Goal: Transaction & Acquisition: Book appointment/travel/reservation

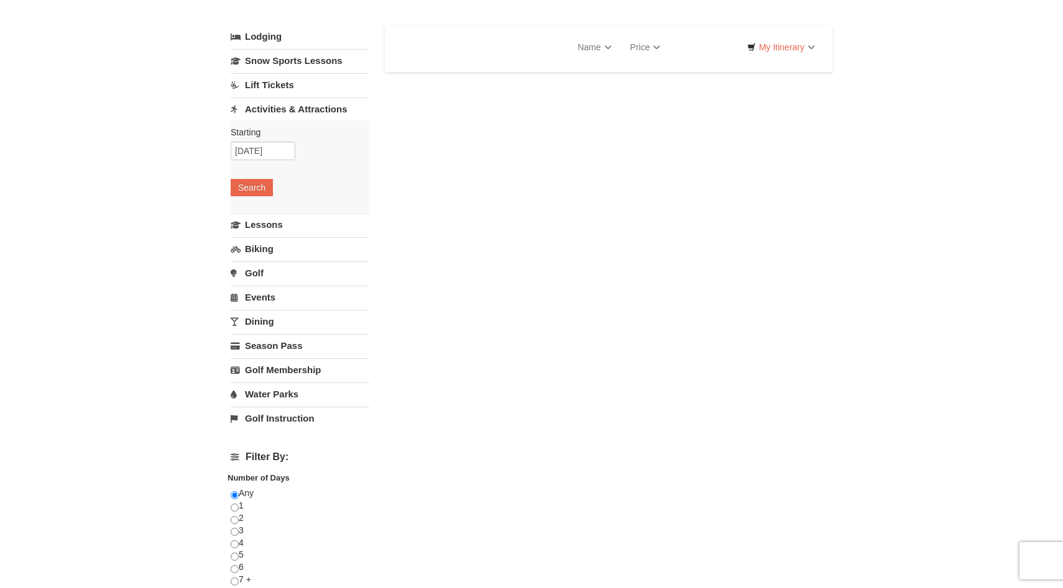
select select "10"
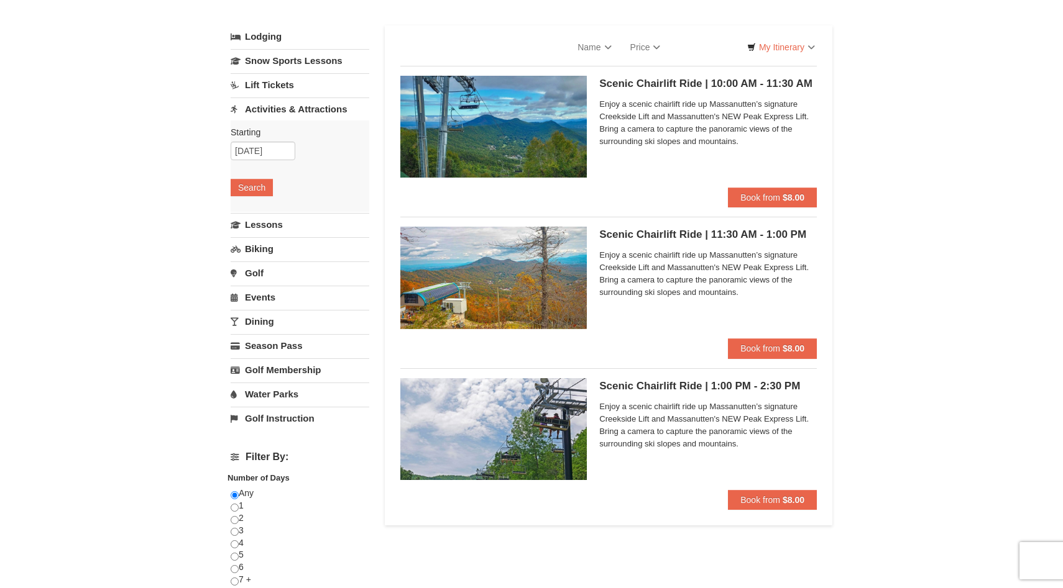
scroll to position [60, 0]
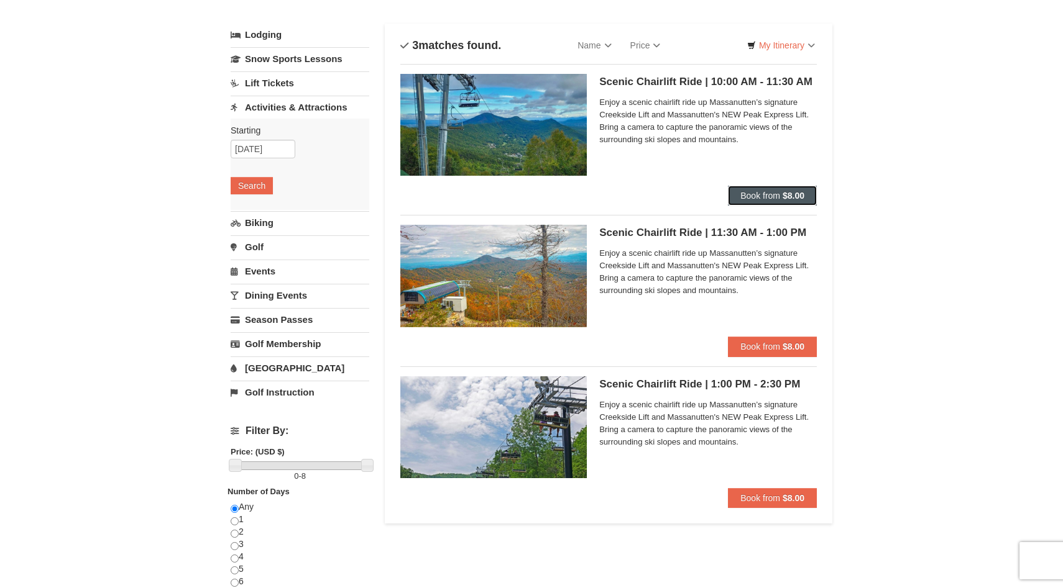
click at [785, 199] on strong "$8.00" at bounding box center [793, 196] width 22 height 10
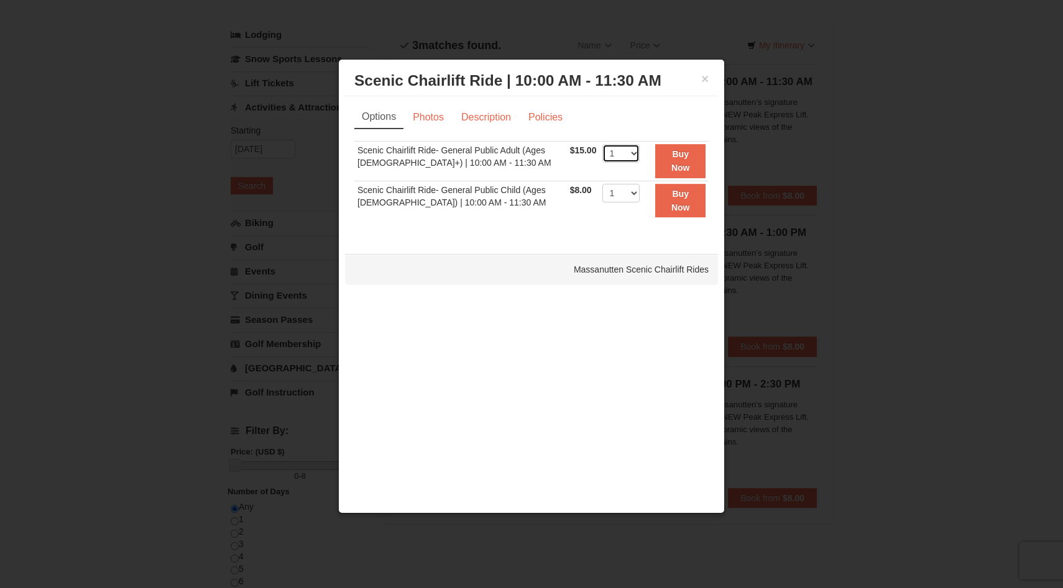
click at [628, 152] on select "1 2 3 4 5 6 7 8 9 10 11 12 13 14 15 16 17 18 19 20 21 22" at bounding box center [620, 153] width 37 height 19
select select "2"
click at [675, 162] on strong "Buy Now" at bounding box center [680, 161] width 19 height 24
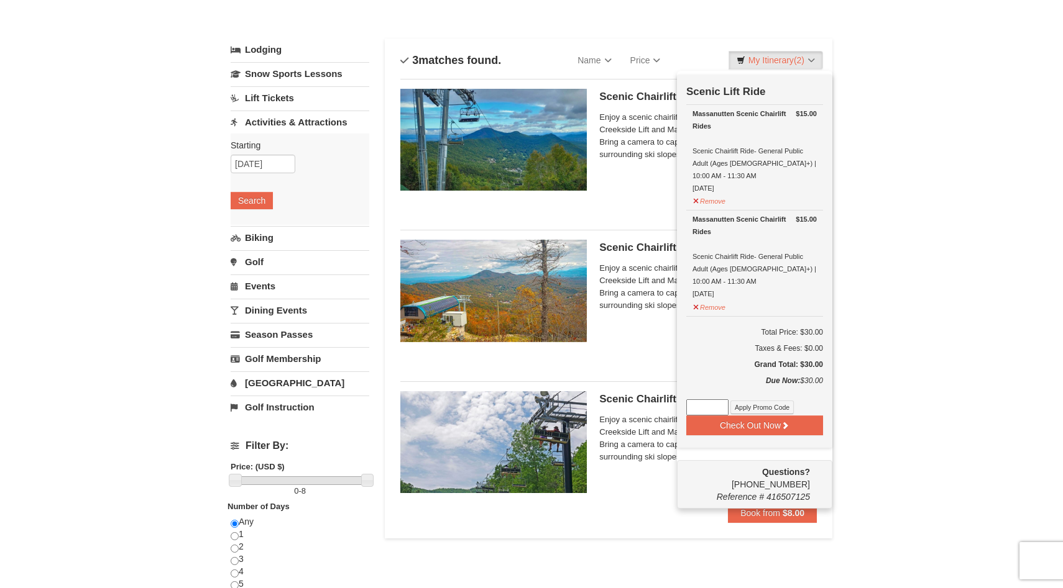
scroll to position [52, 0]
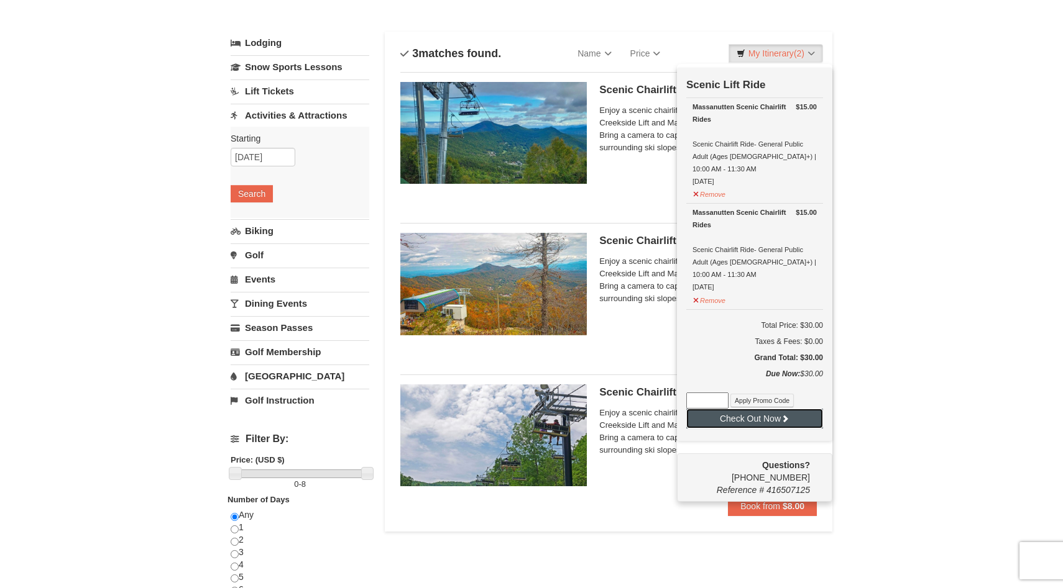
click at [779, 409] on button "Check Out Now" at bounding box center [754, 419] width 137 height 20
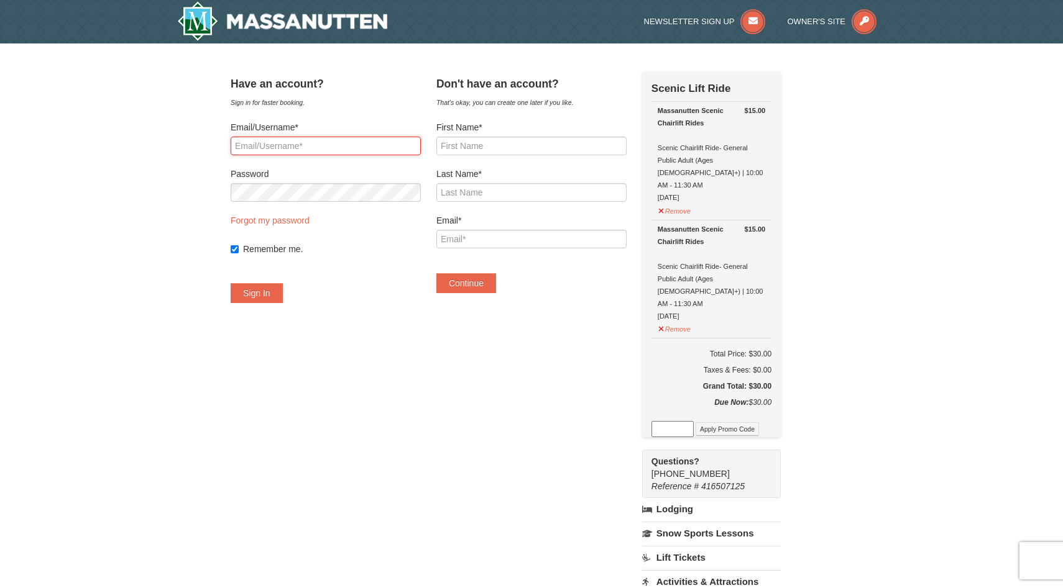
click at [347, 139] on input "Email/Username*" at bounding box center [326, 146] width 190 height 19
click at [598, 152] on input "First Name*" at bounding box center [531, 146] width 190 height 19
type input "Madison"
type input "McMahon"
type input "[EMAIL_ADDRESS][DOMAIN_NAME]"
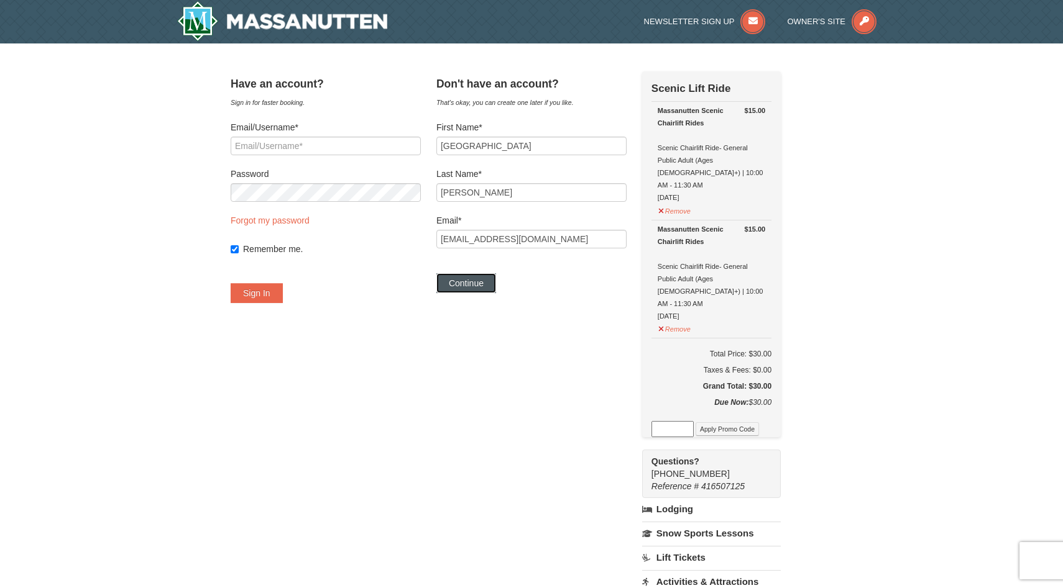
click at [494, 285] on button "Continue" at bounding box center [466, 283] width 60 height 20
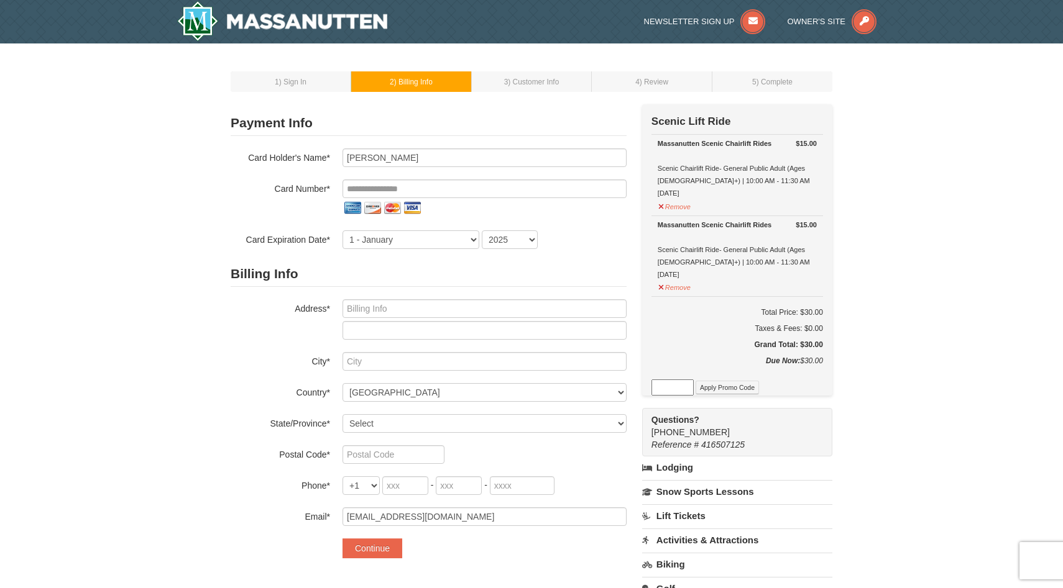
scroll to position [28, 0]
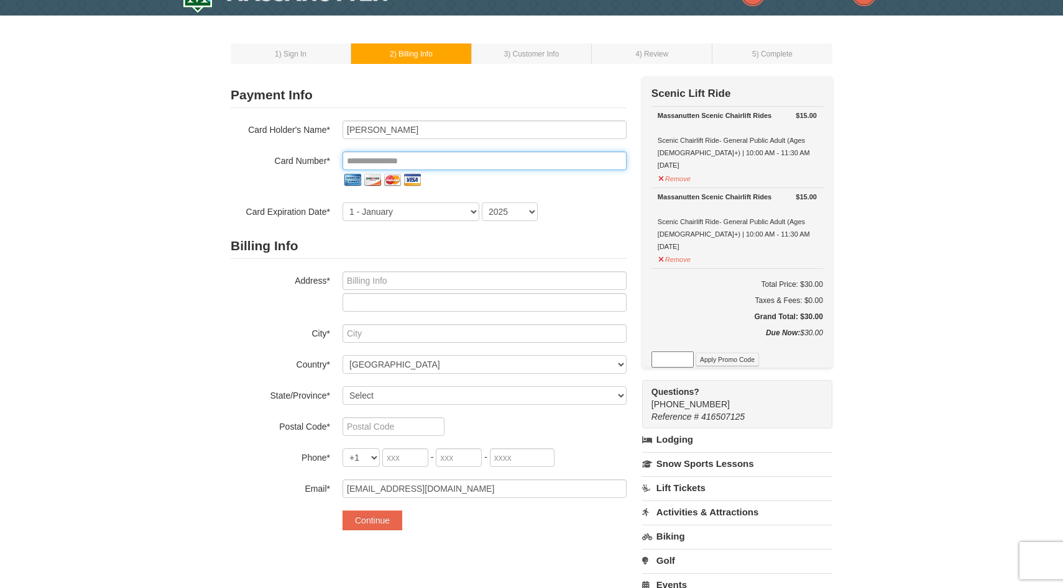
click at [424, 167] on input "tel" at bounding box center [484, 161] width 284 height 19
type input "**********"
select select "9"
select select "2028"
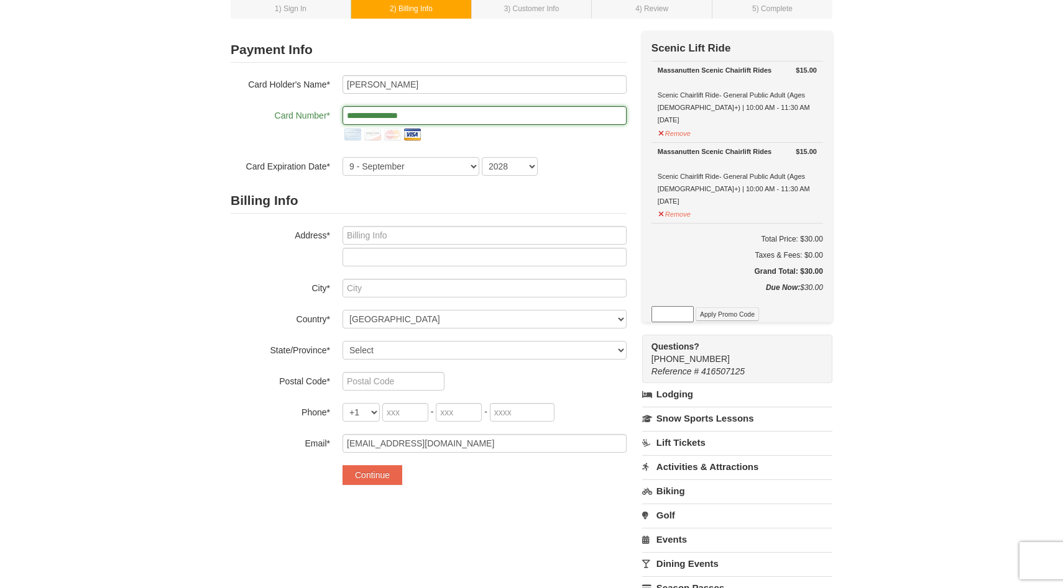
scroll to position [82, 0]
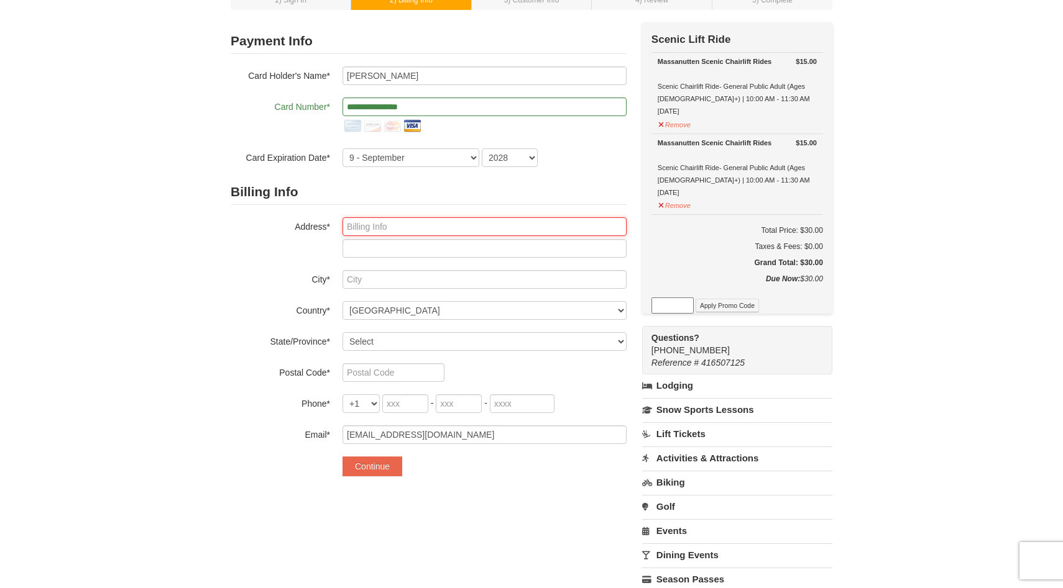
click at [400, 227] on input "text" at bounding box center [484, 226] width 284 height 19
type input "1332 Electric Ct"
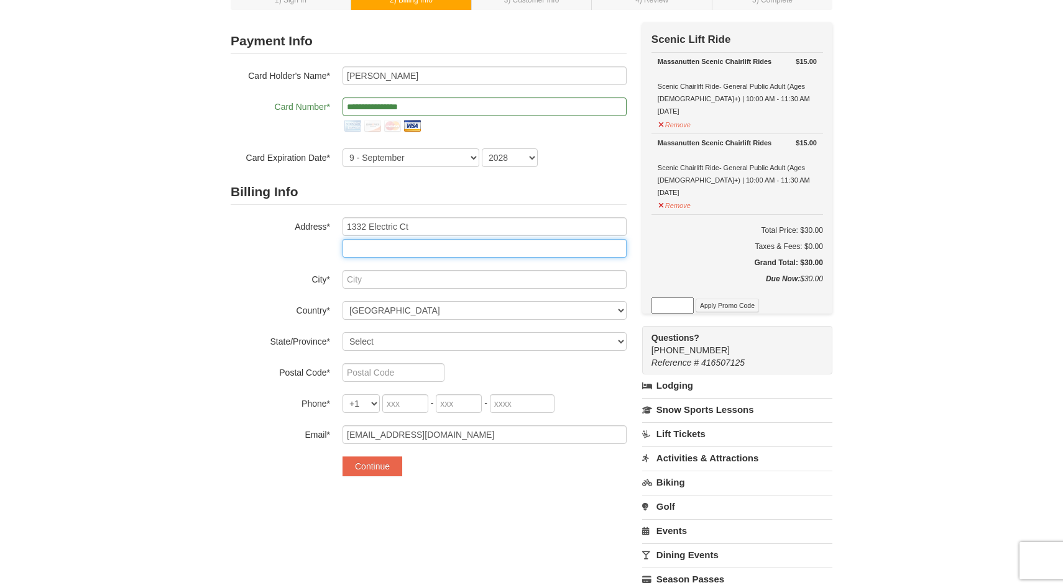
type input "Apt, suite, floor, etc."
type input "Virginia Beach"
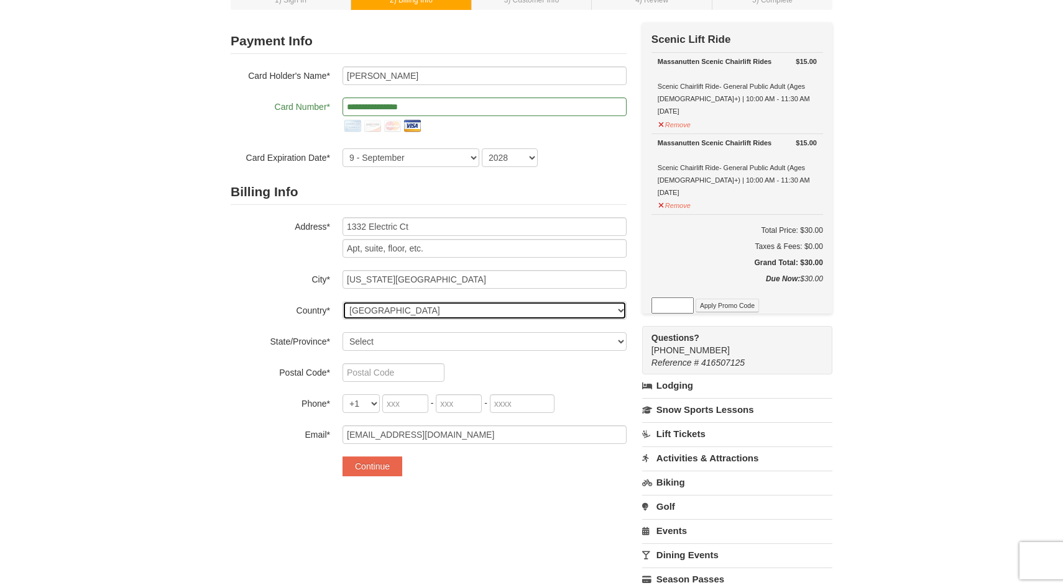
select select "VA"
type input "23451"
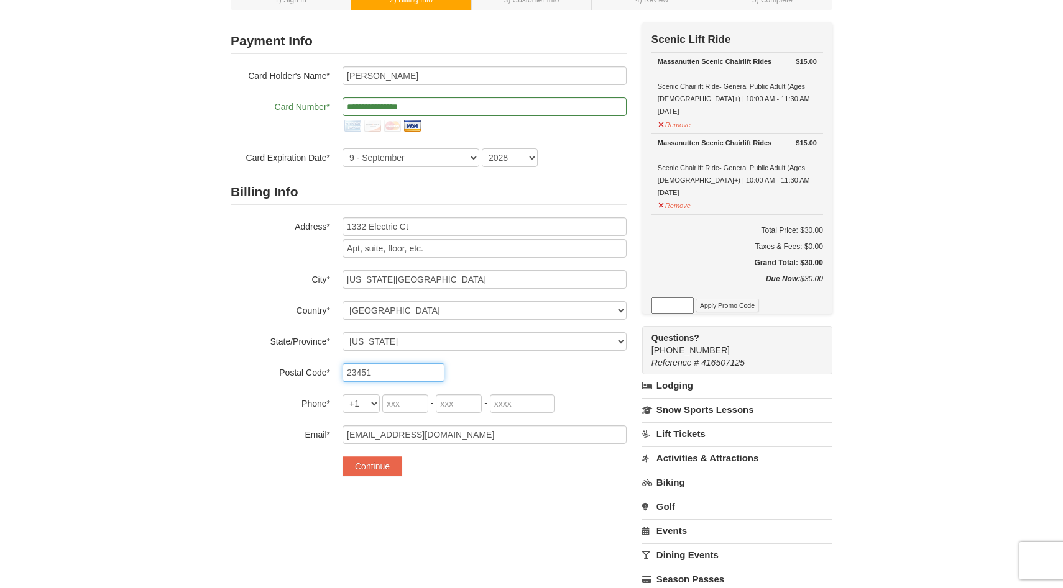
type input "808"
type input "291"
type input "3132"
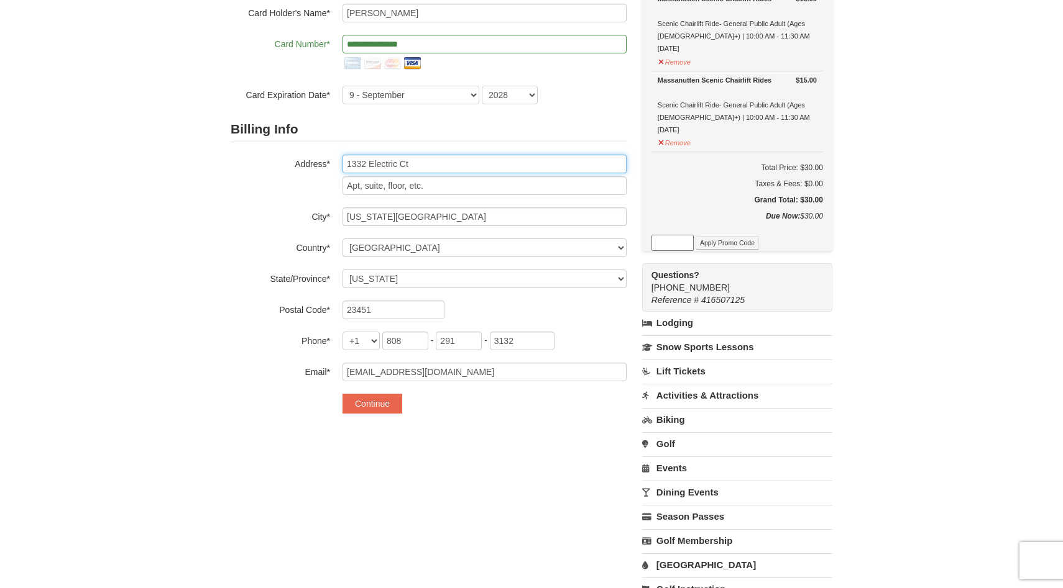
scroll to position [145, 0]
click at [385, 403] on button "Continue" at bounding box center [372, 403] width 60 height 20
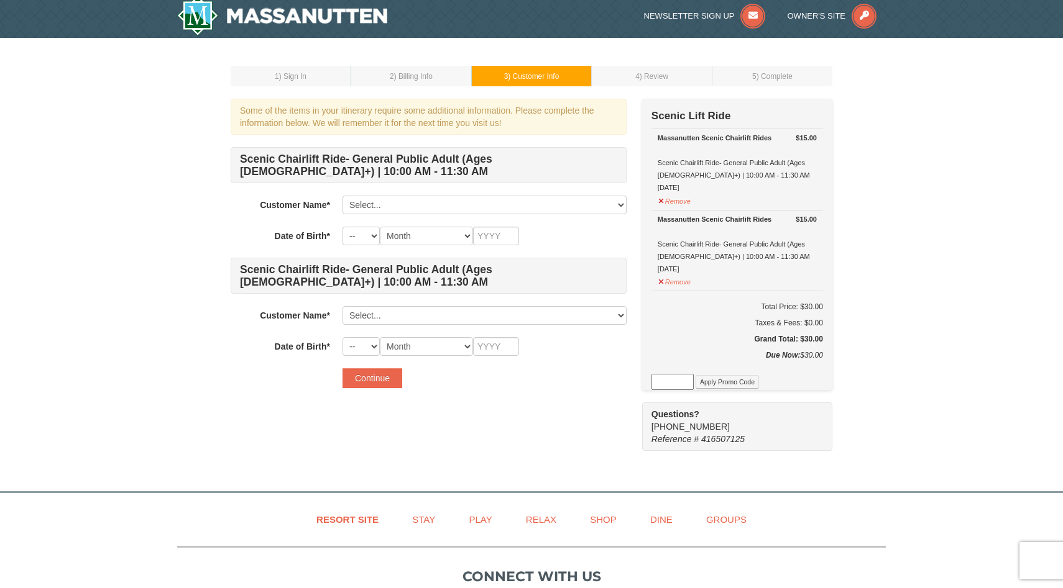
scroll to position [5, 0]
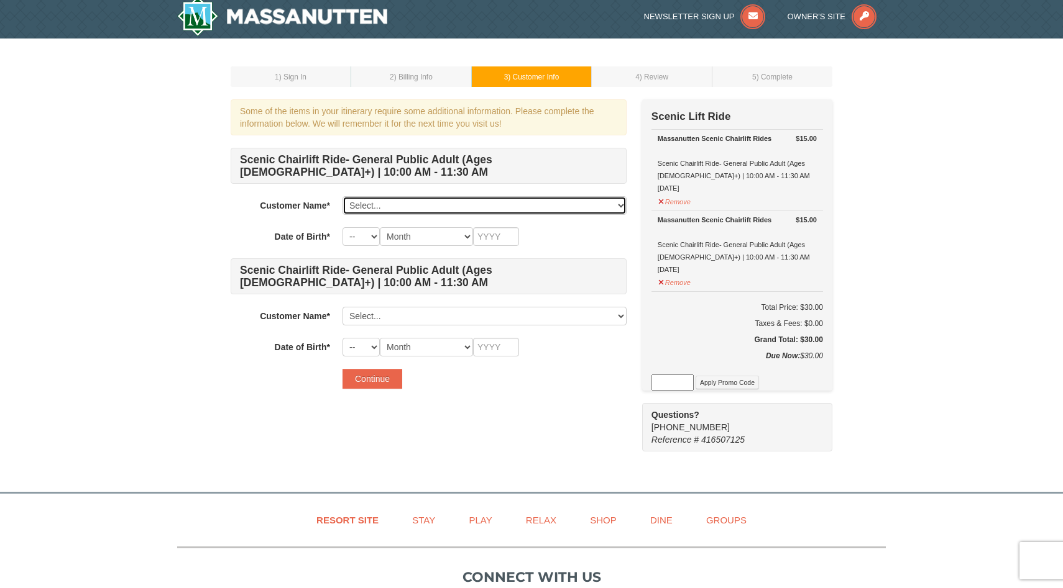
click at [441, 206] on select "Select... Madison McMahon Add New..." at bounding box center [484, 205] width 284 height 19
select select "28344889"
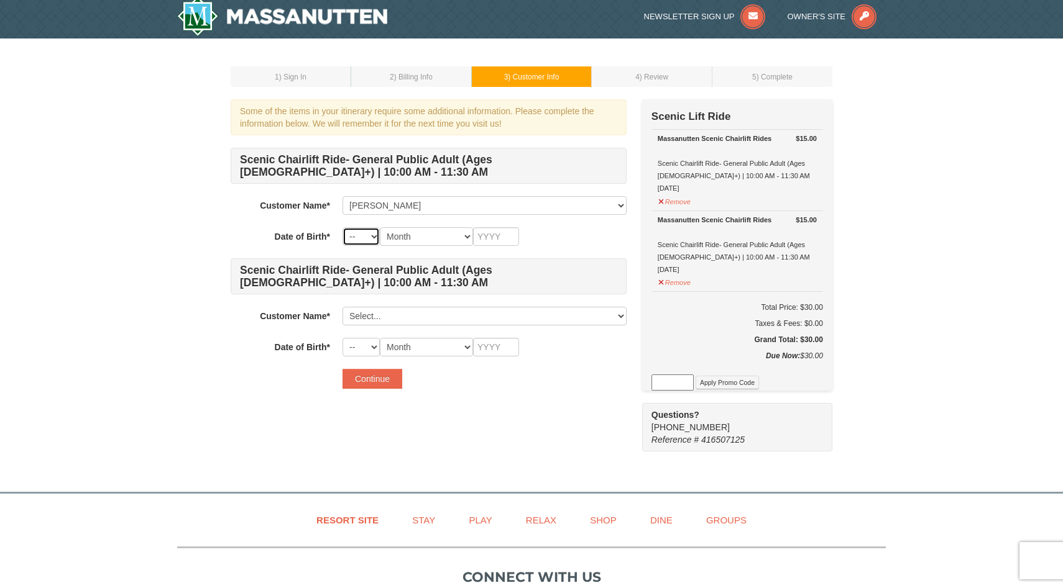
click at [369, 233] on select "-- 01 02 03 04 05 06 07 08 09 10 11 12 13 14 15 16 17 18 19 20 21 22 23 24 25 2…" at bounding box center [360, 236] width 37 height 19
select select "31"
click at [430, 231] on select "Month January February March April May June July August September October Novem…" at bounding box center [426, 236] width 93 height 19
select select "12"
click at [487, 237] on input "text" at bounding box center [496, 236] width 46 height 19
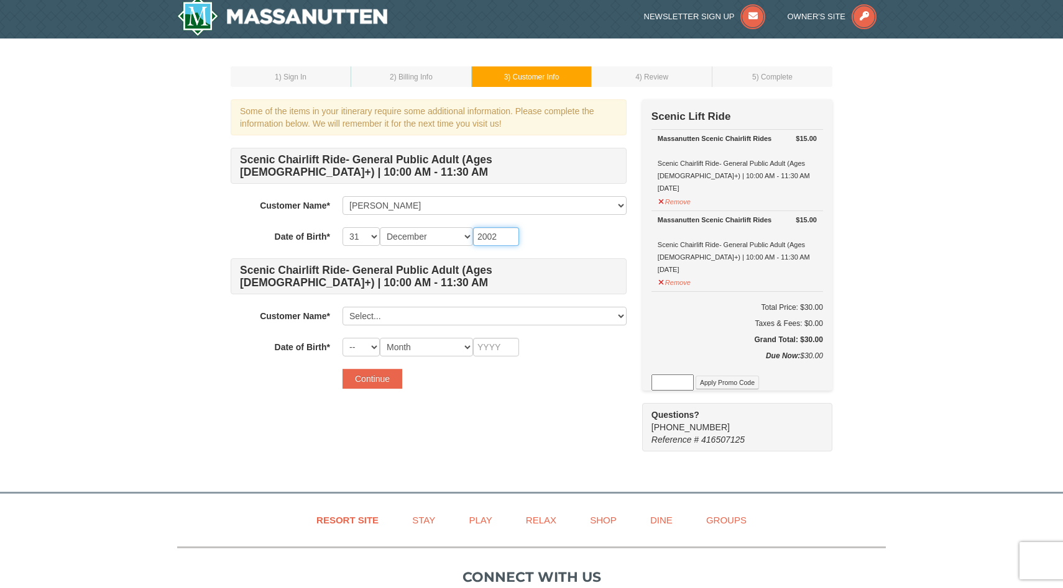
type input "2002"
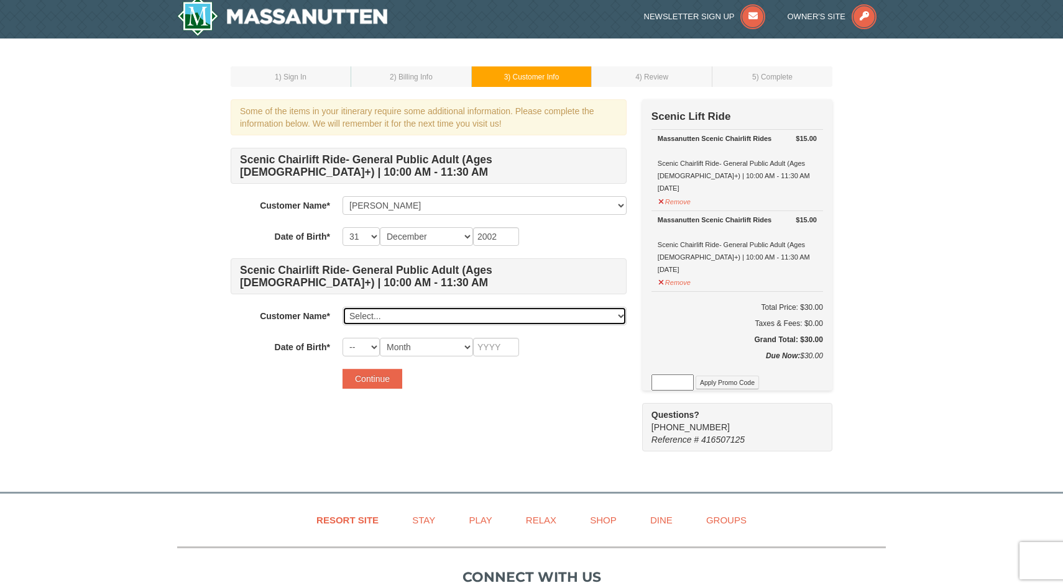
click at [430, 315] on select "Select... Madison McMahon Add New..." at bounding box center [484, 316] width 284 height 19
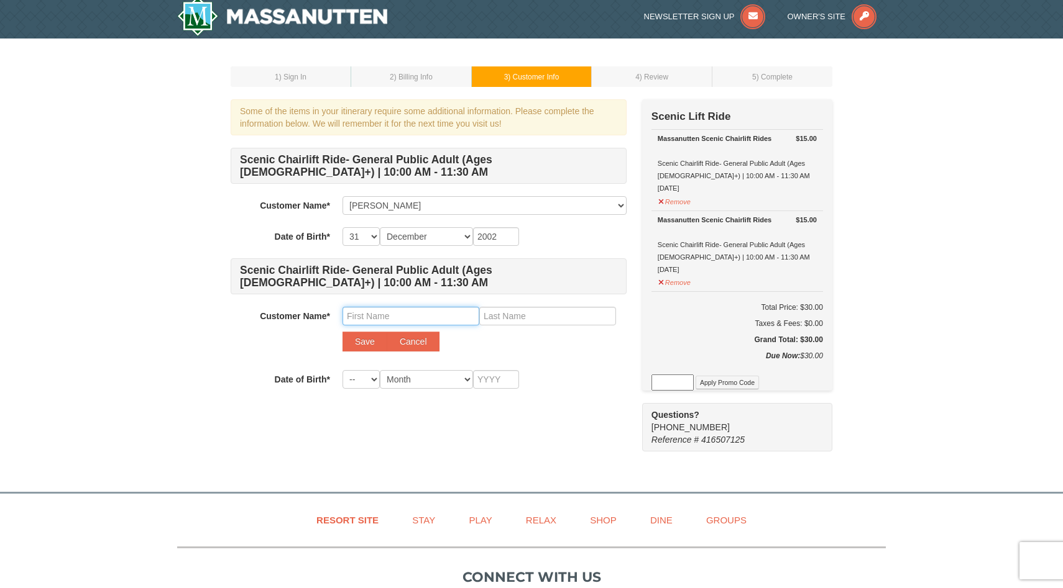
click at [405, 317] on input "text" at bounding box center [410, 316] width 137 height 19
type input "Macie"
click at [559, 319] on input "text" at bounding box center [547, 316] width 137 height 19
type input "Nester"
click at [366, 341] on button "Save" at bounding box center [364, 342] width 45 height 20
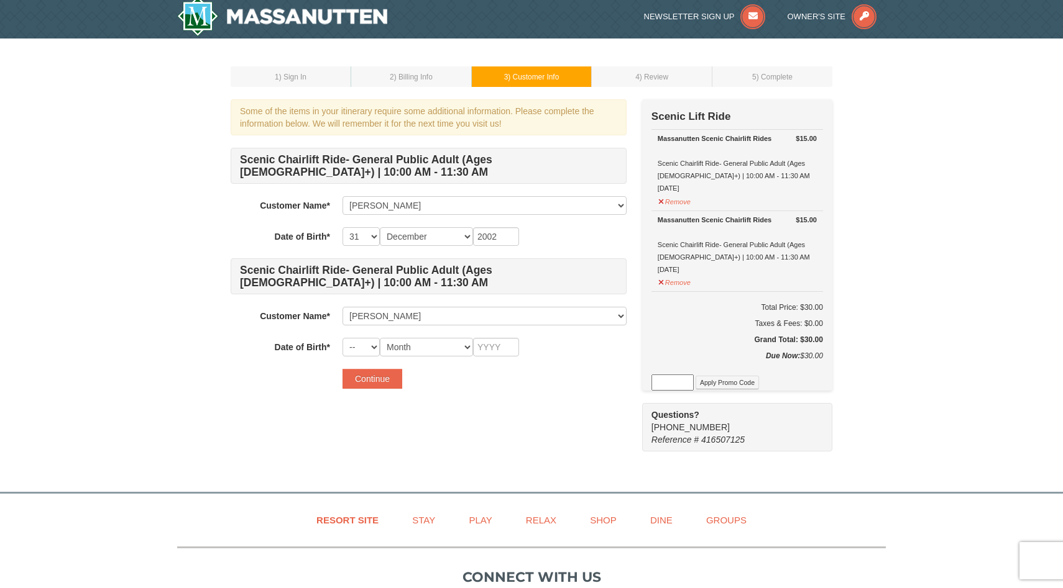
click at [368, 337] on div "Scenic Chairlift Ride- General Public Adult (Ages 13+) | 10:00 AM - 11:30 AM Cu…" at bounding box center [429, 252] width 396 height 209
click at [372, 348] on select "-- 01 02 03 04 05 06 07 08 09 10 11 12 13 14 15 16 17 18 19 20 21 22 23 24 25 2…" at bounding box center [360, 347] width 37 height 19
select select "17"
click at [417, 344] on select "Month January February March April May June July August September October Novem…" at bounding box center [426, 347] width 93 height 19
select select "10"
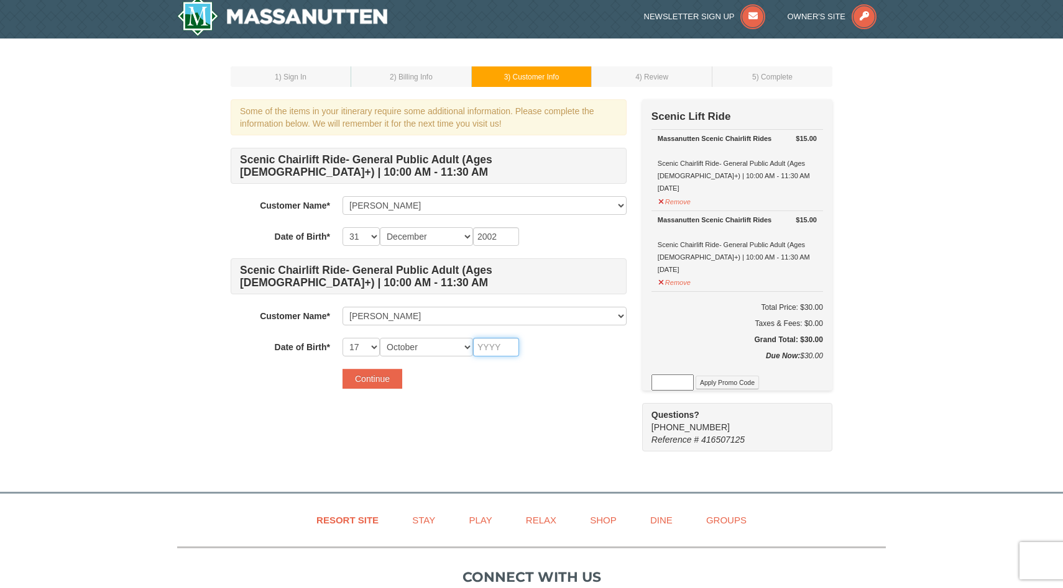
click at [490, 347] on input "text" at bounding box center [496, 347] width 46 height 19
type input "2002"
click at [364, 384] on button "Continue" at bounding box center [372, 379] width 60 height 20
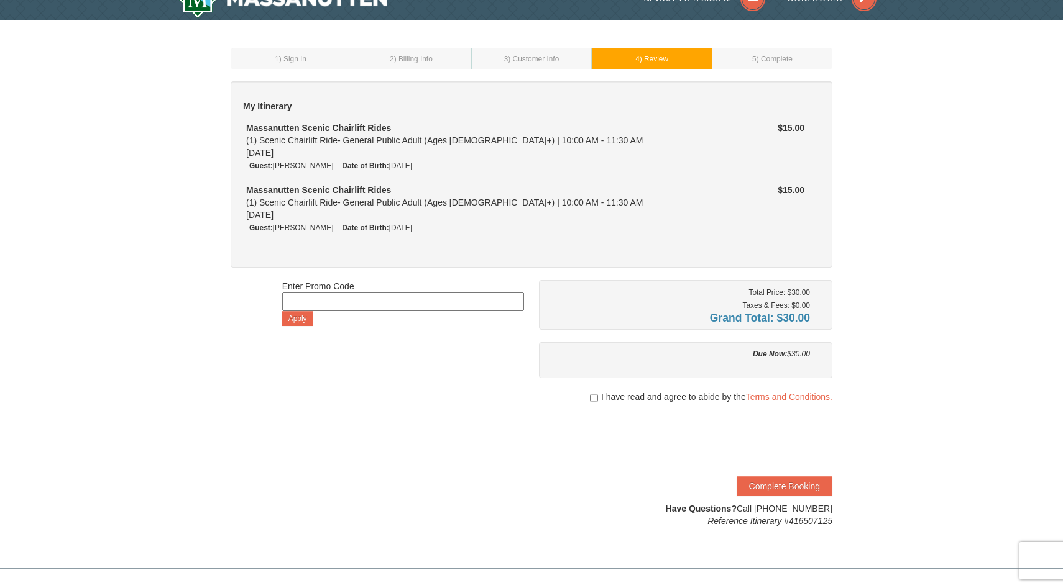
scroll to position [24, 0]
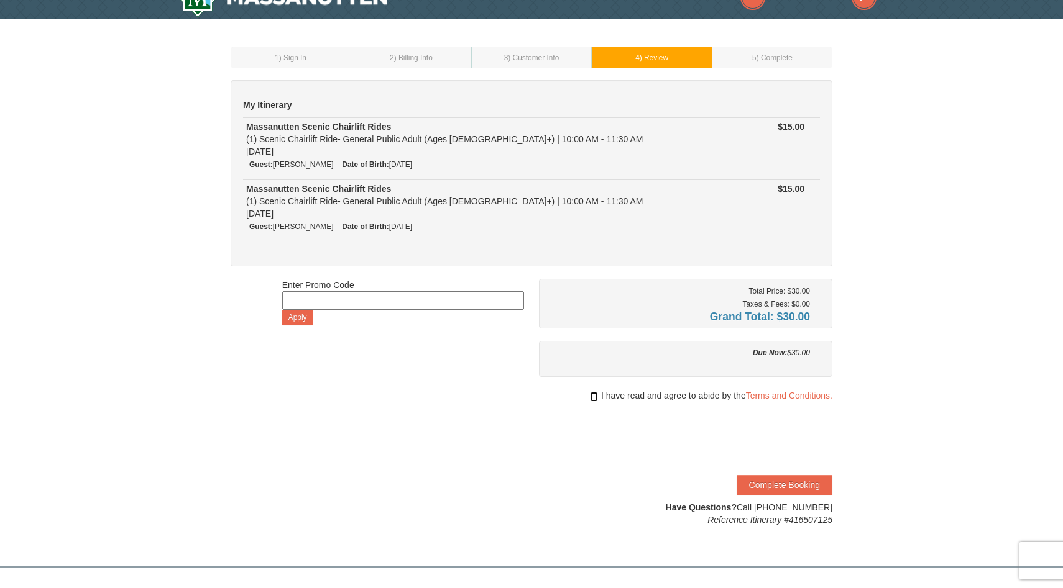
click at [591, 398] on input "checkbox" at bounding box center [594, 397] width 8 height 10
checkbox input "true"
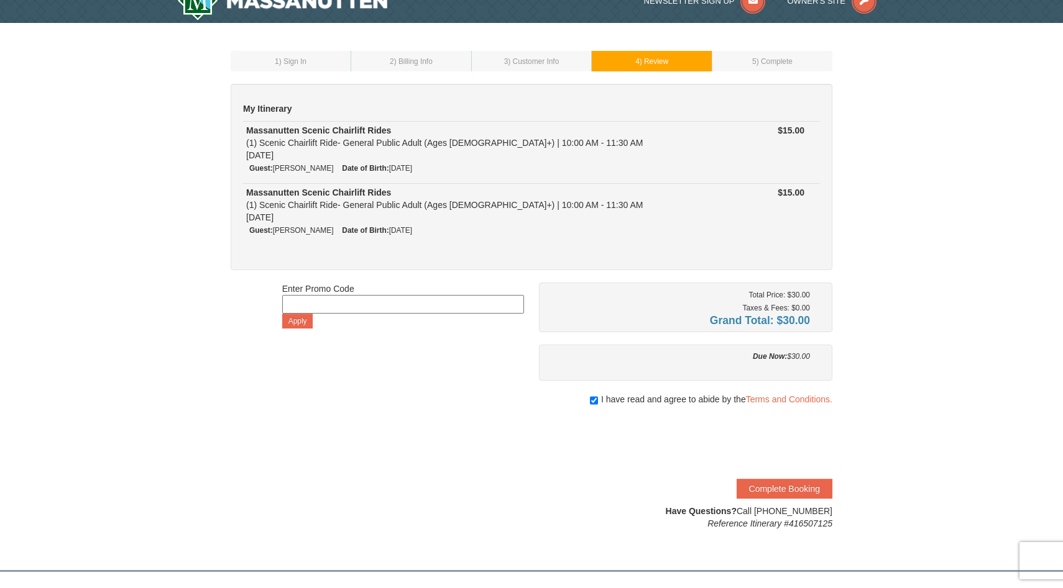
scroll to position [25, 0]
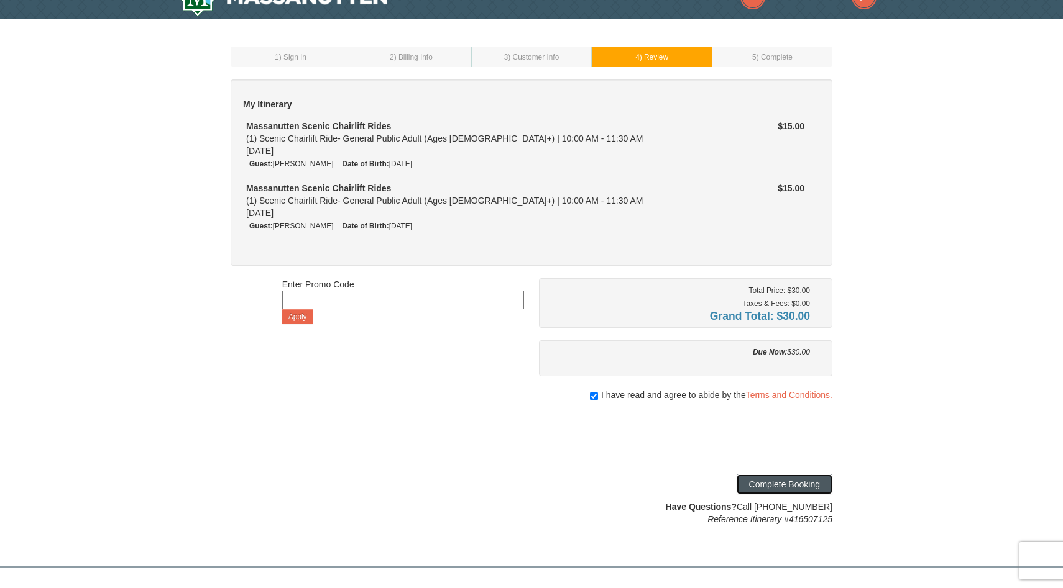
click at [804, 488] on button "Complete Booking" at bounding box center [784, 485] width 96 height 20
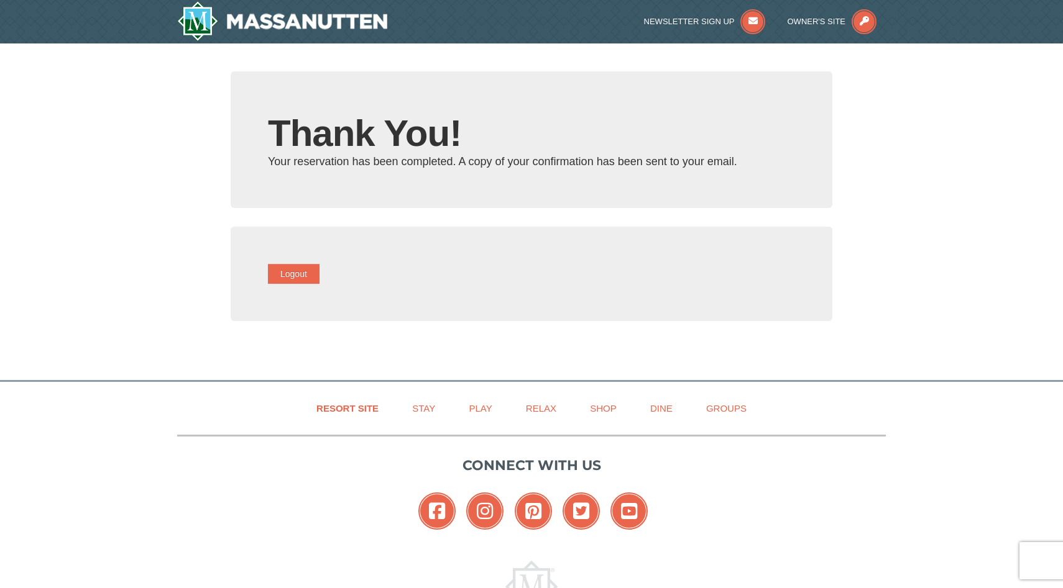
type input "[EMAIL_ADDRESS][DOMAIN_NAME]"
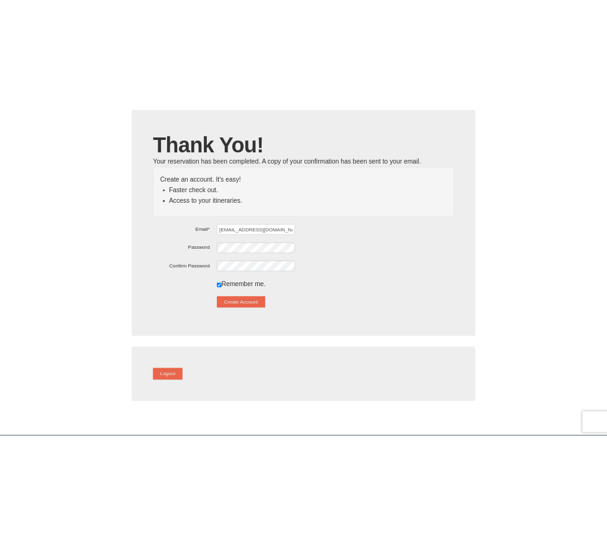
scroll to position [66, 0]
